Goal: Task Accomplishment & Management: Use online tool/utility

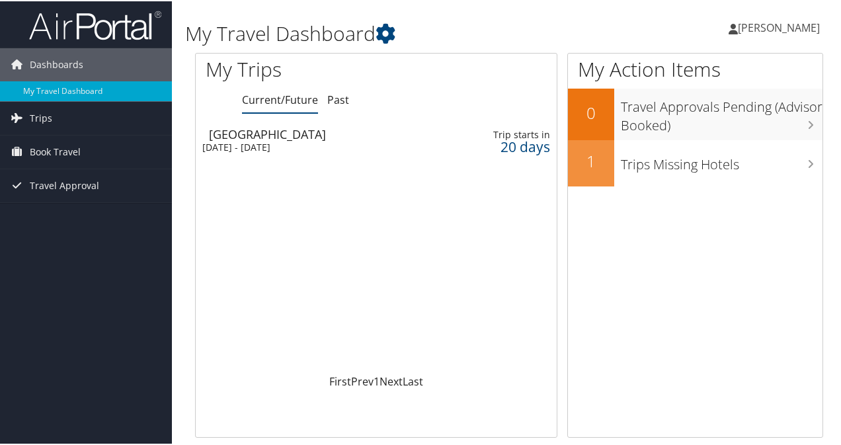
click at [355, 134] on div "Raleigh" at bounding box center [321, 133] width 225 height 12
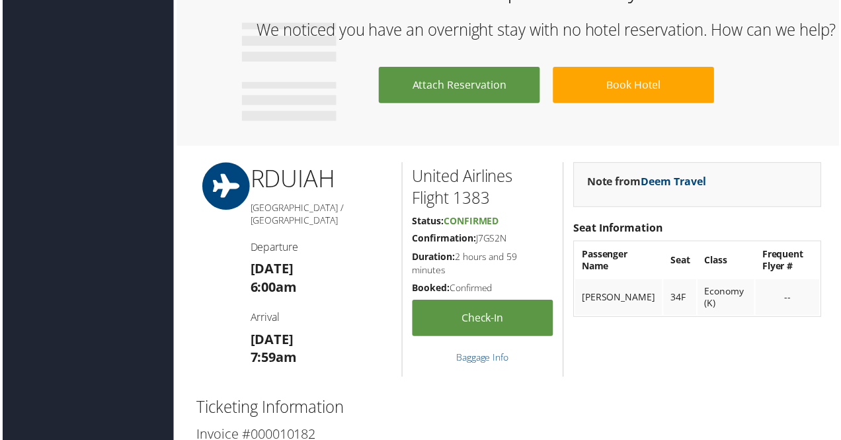
scroll to position [753, 0]
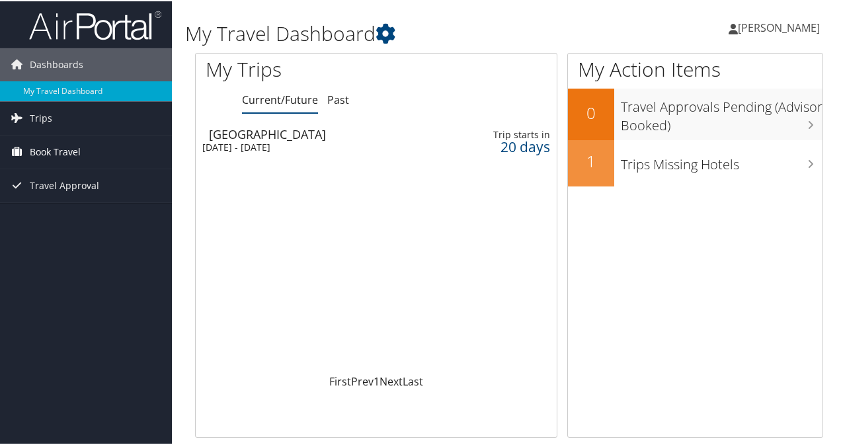
click at [61, 145] on span "Book Travel" at bounding box center [55, 150] width 51 height 33
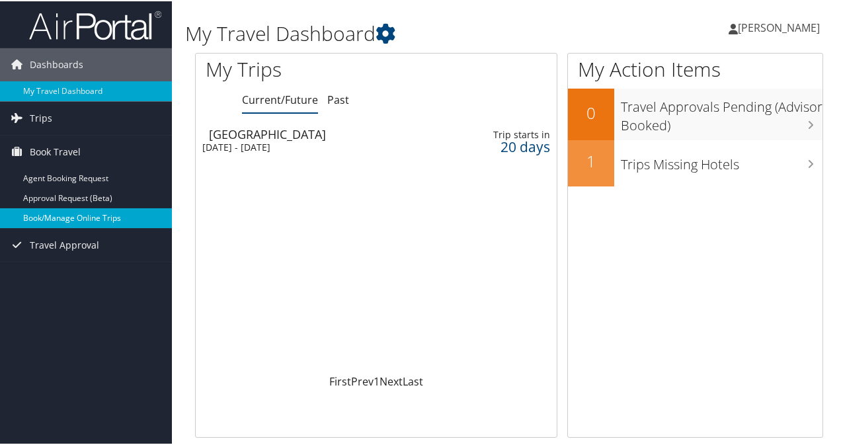
click at [64, 220] on link "Book/Manage Online Trips" at bounding box center [86, 217] width 172 height 20
